Goal: Transaction & Acquisition: Obtain resource

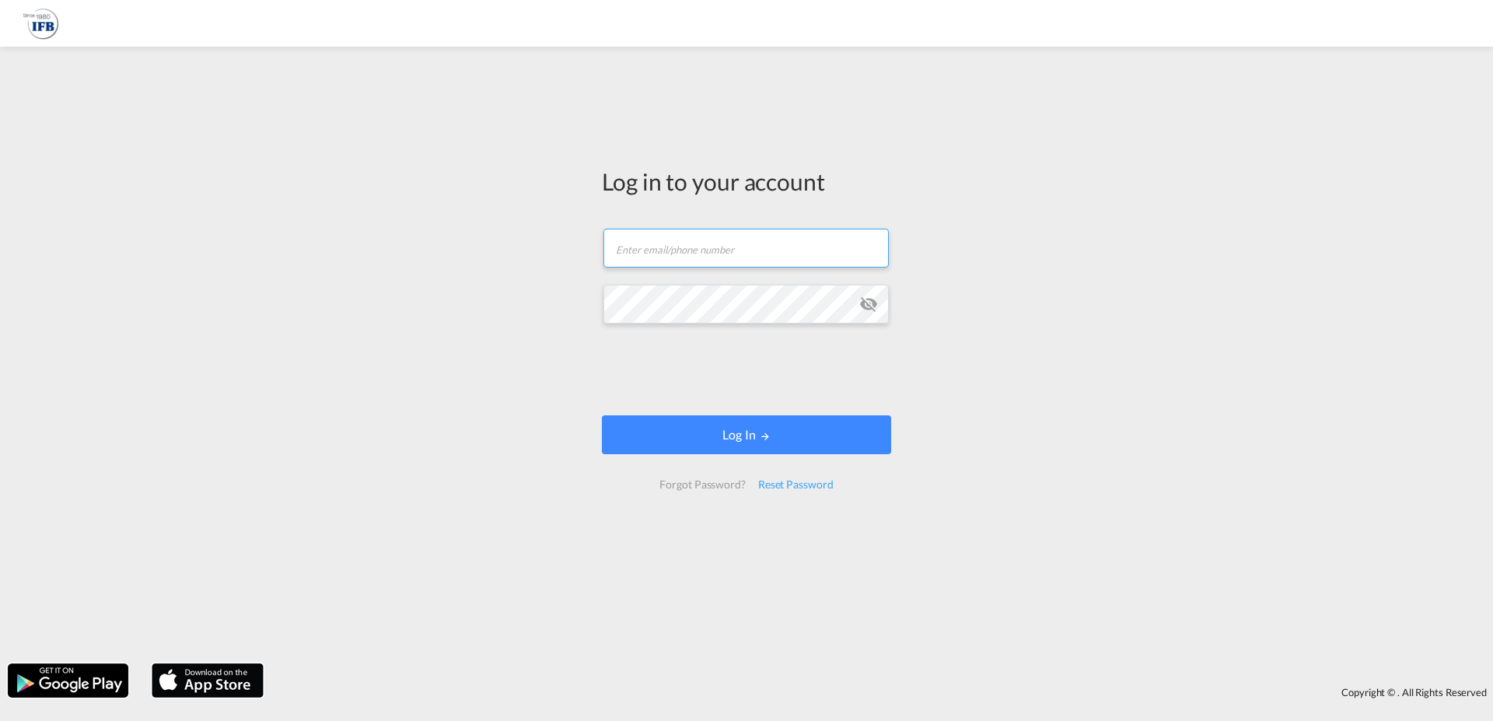
click at [722, 264] on input "text" at bounding box center [745, 248] width 285 height 39
type input "[PERSON_NAME][EMAIL_ADDRESS][DOMAIN_NAME]"
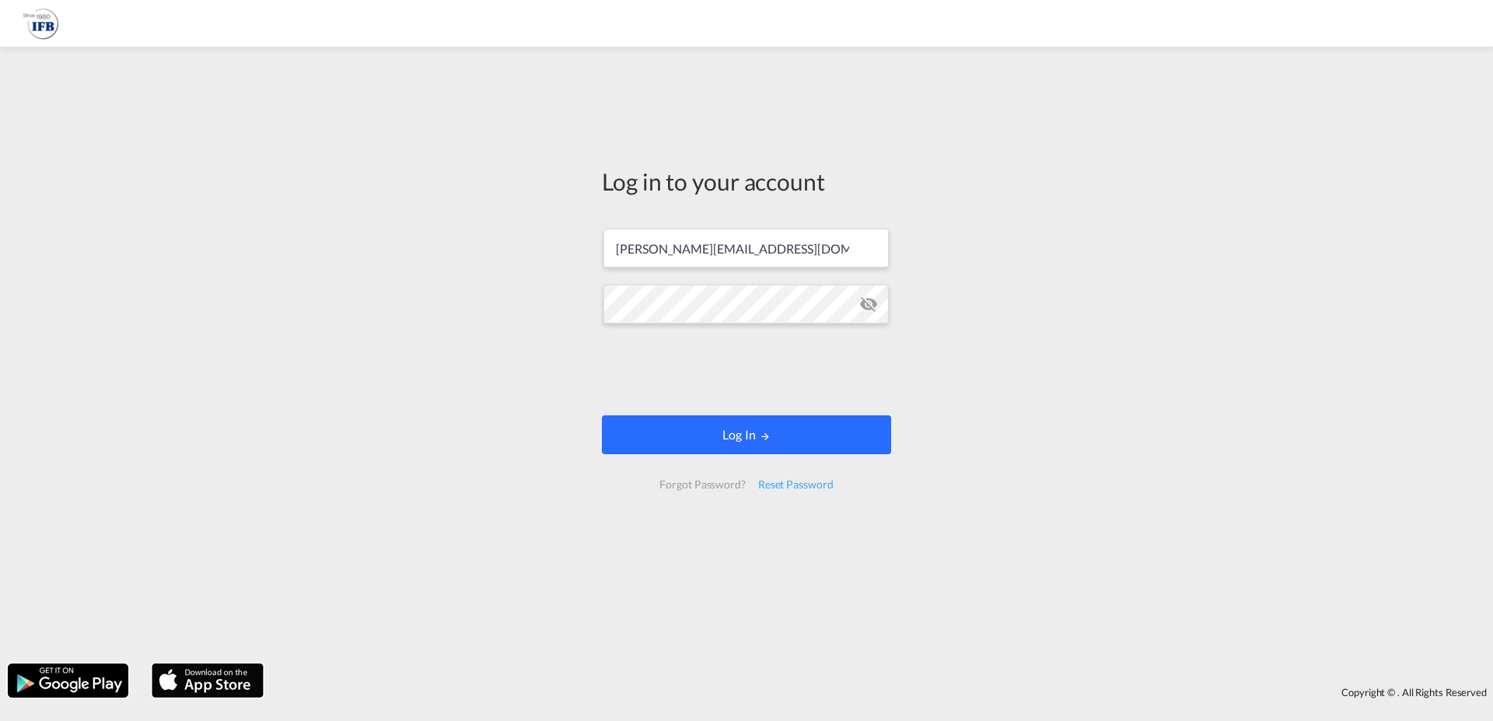
click at [802, 432] on button "Log In" at bounding box center [746, 434] width 289 height 39
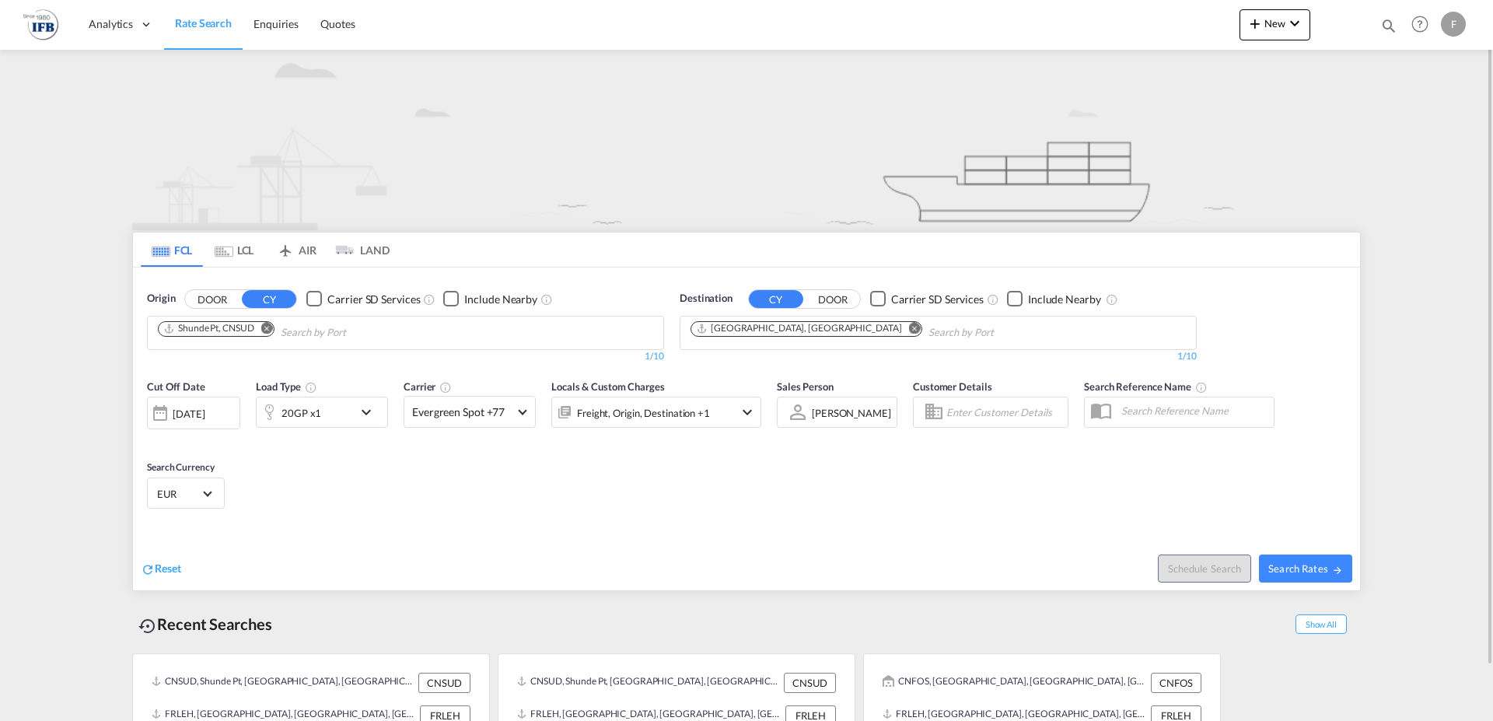
click at [273, 327] on md-icon "Remove" at bounding box center [267, 328] width 12 height 12
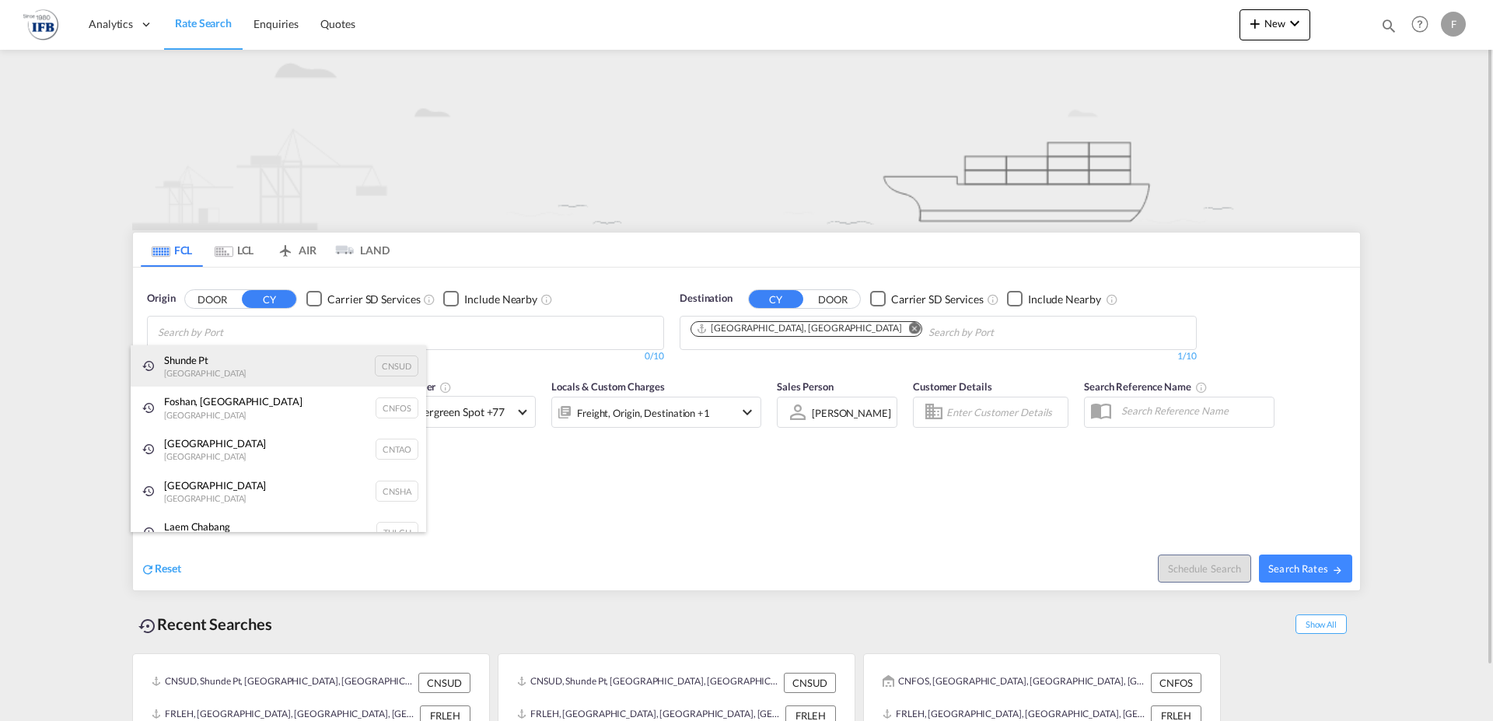
click at [239, 365] on div "Shunde Pt China CNSUD" at bounding box center [278, 366] width 295 height 42
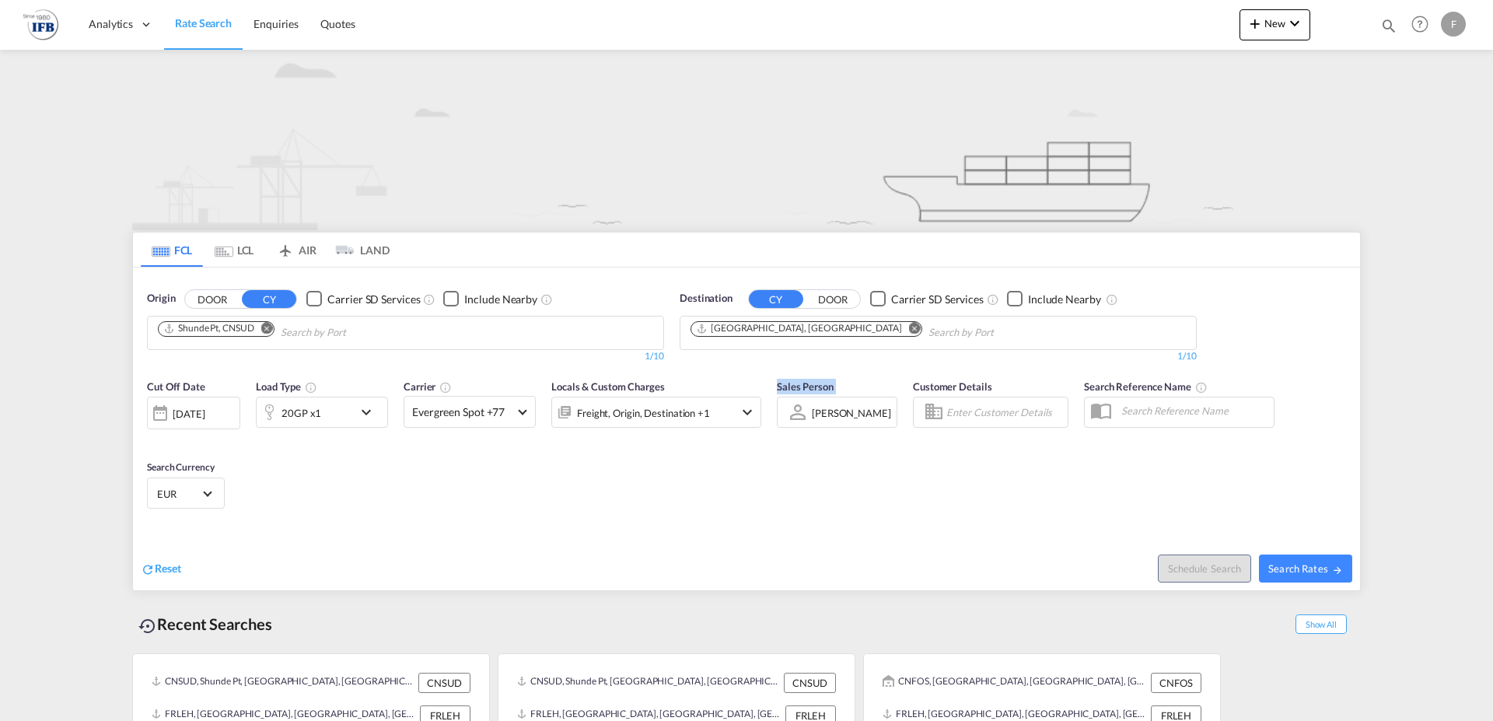
click at [264, 327] on md-icon "Remove" at bounding box center [267, 328] width 12 height 12
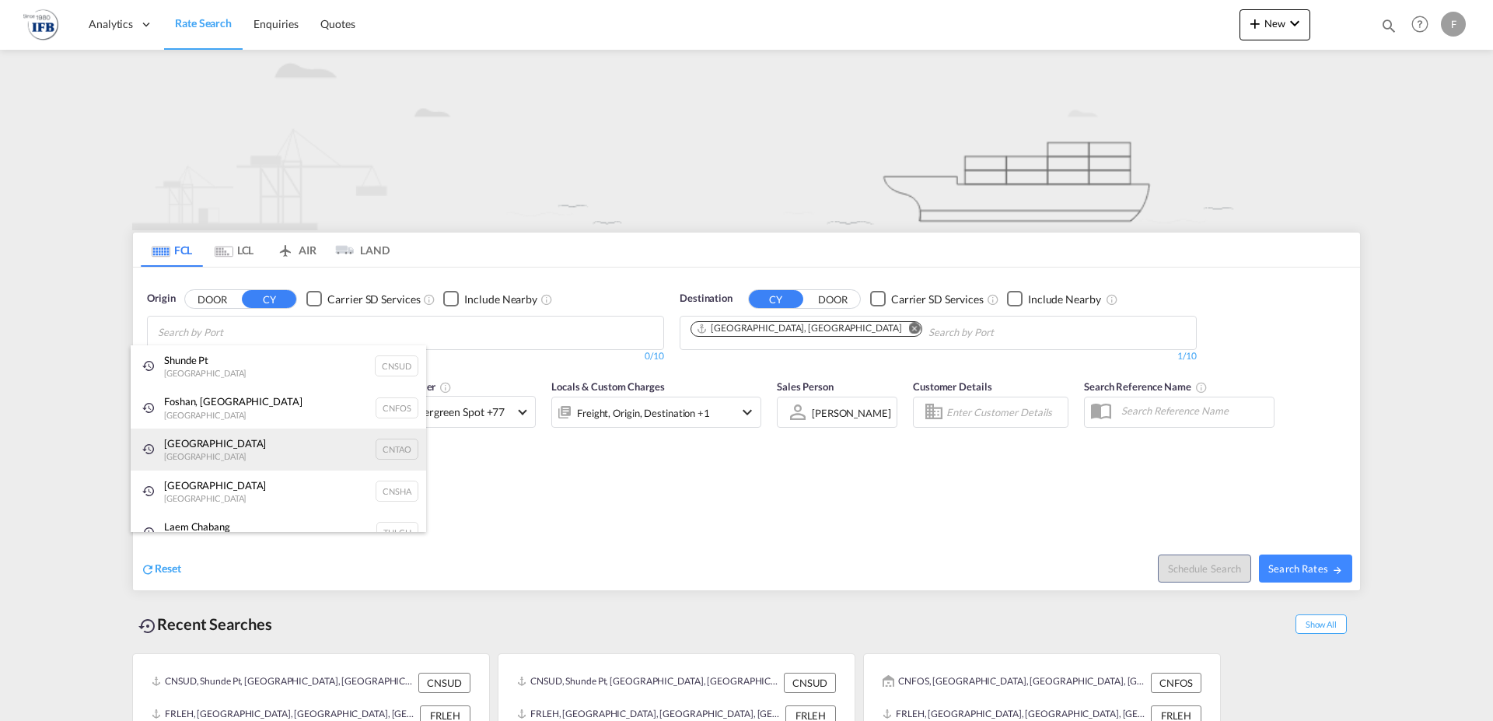
click at [193, 443] on div "Qingdao China CNTAO" at bounding box center [278, 449] width 295 height 42
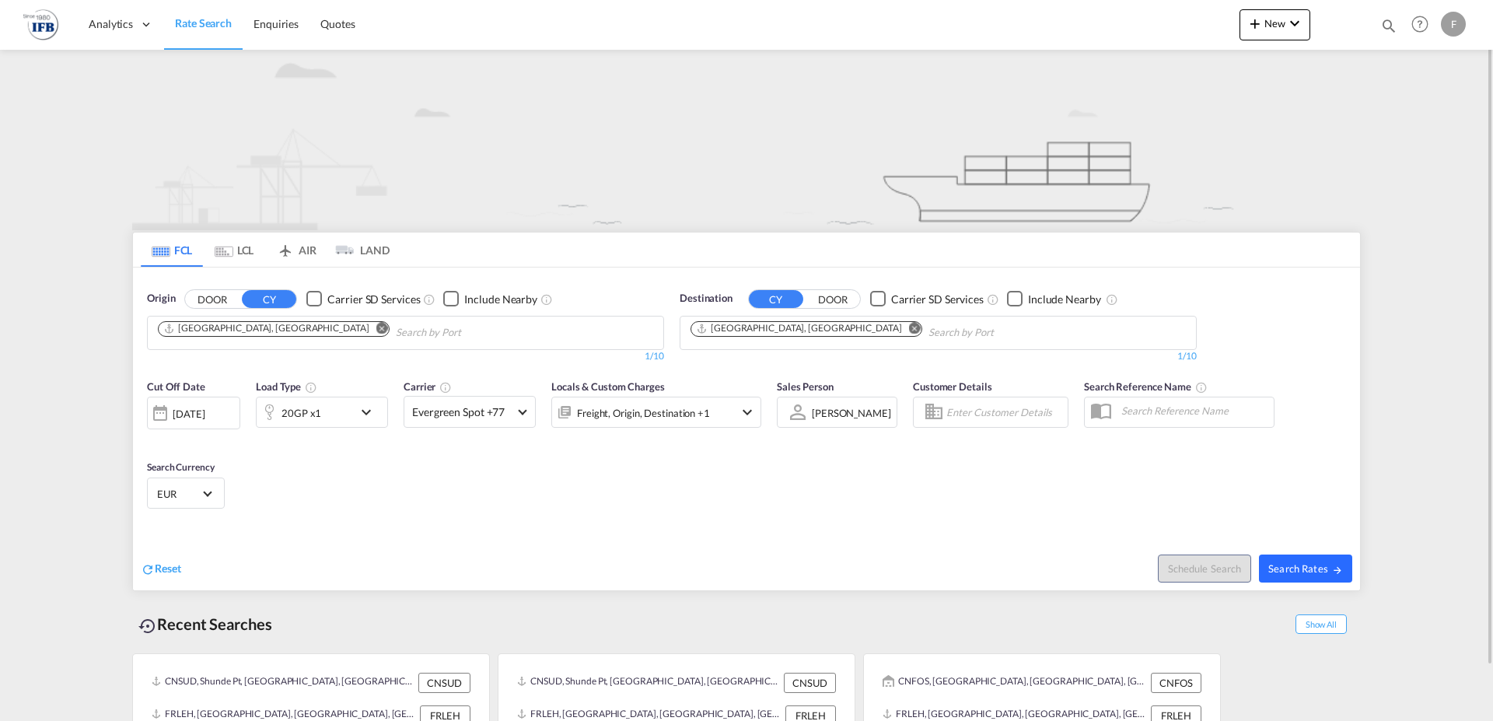
click at [1290, 561] on button "Search Rates" at bounding box center [1305, 568] width 93 height 28
type input "CNTAO to FRLEH / [DATE]"
click at [360, 407] on md-icon "icon-chevron-down" at bounding box center [370, 412] width 26 height 19
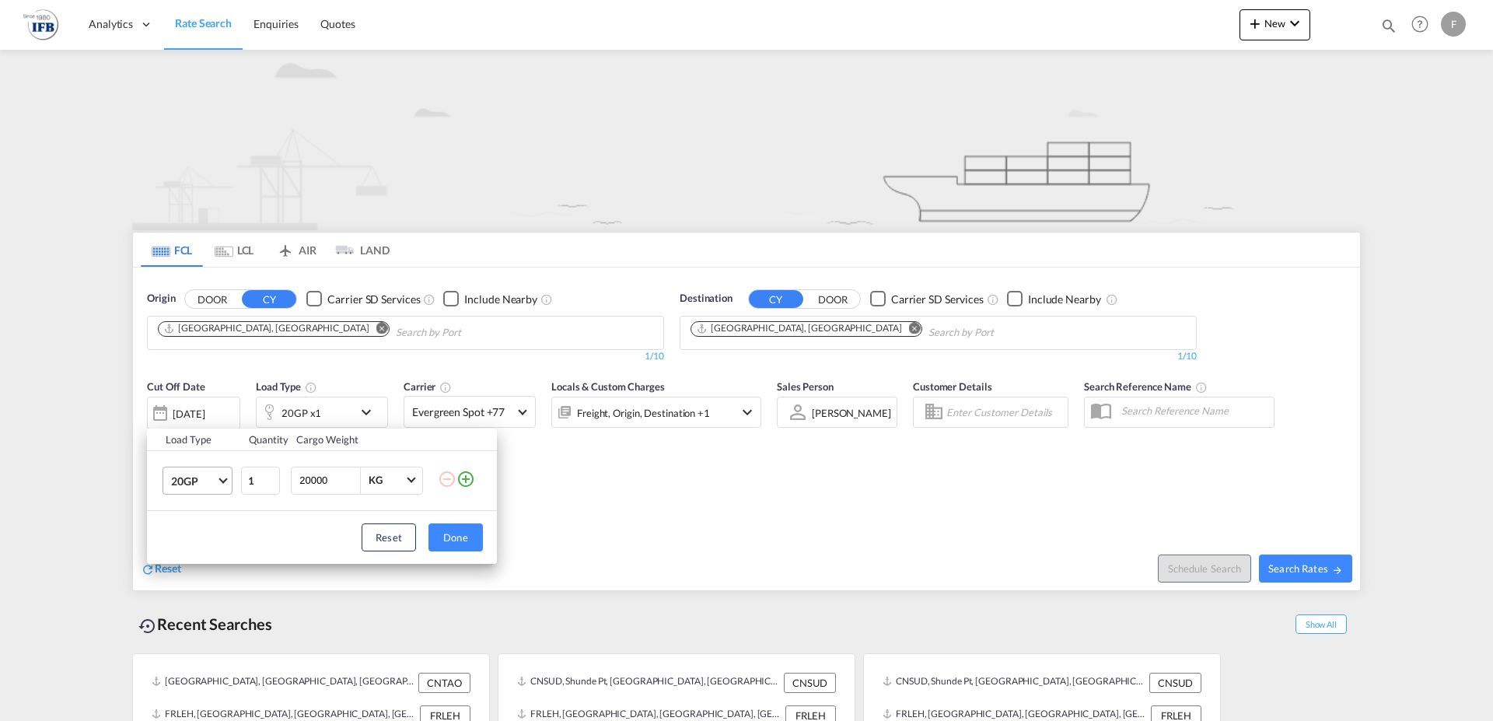
click at [228, 479] on md-select-value "20GP" at bounding box center [201, 480] width 62 height 26
click at [191, 557] on div "40HC" at bounding box center [185, 555] width 29 height 16
click at [456, 536] on button "Done" at bounding box center [455, 537] width 54 height 28
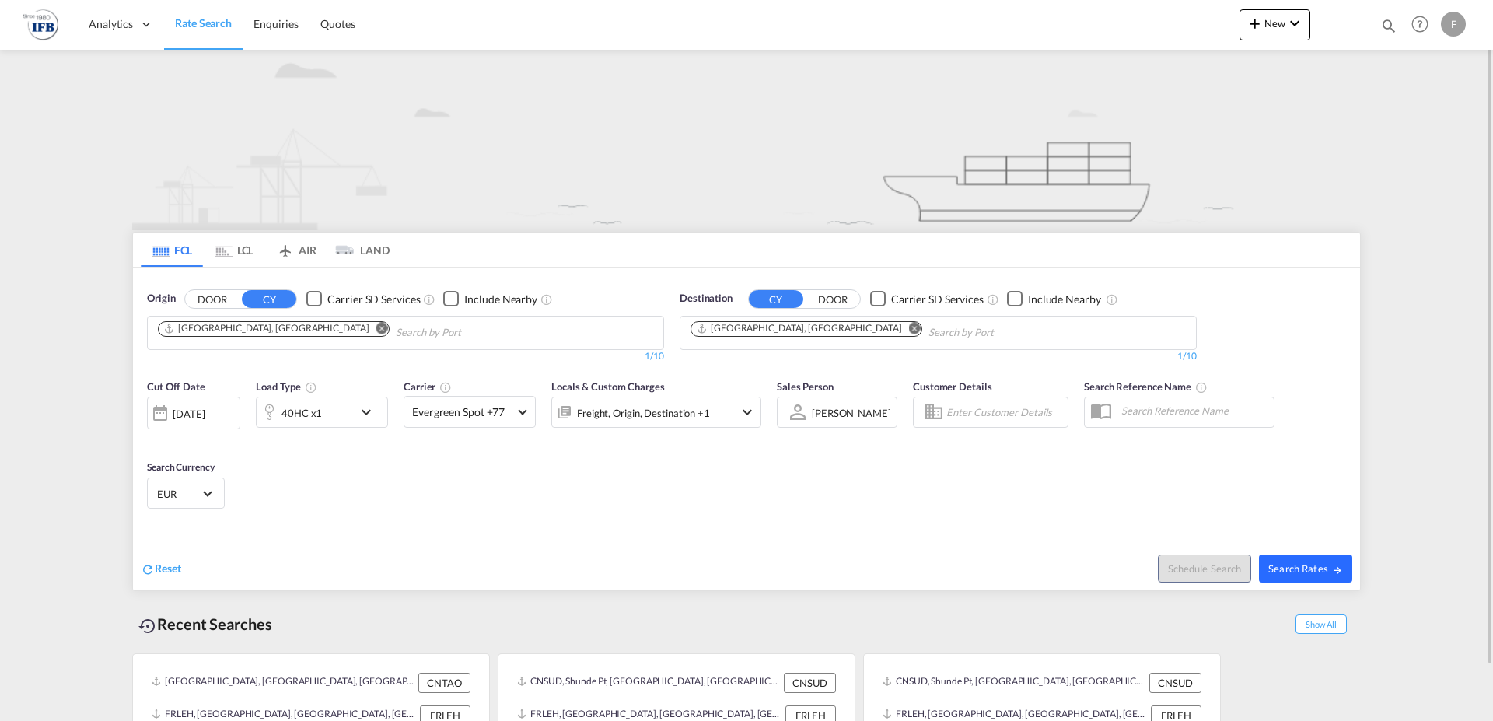
click at [1299, 570] on span "Search Rates" at bounding box center [1305, 568] width 75 height 12
type input "CNTAO to FRLEH / [DATE]"
